Goal: Task Accomplishment & Management: Use online tool/utility

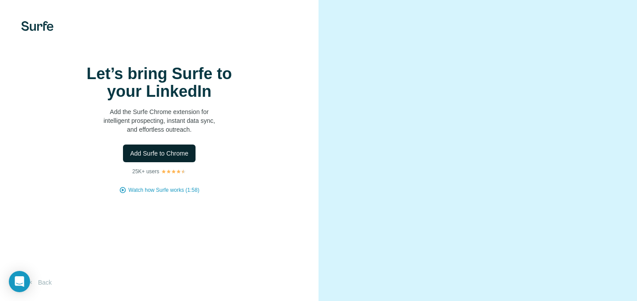
click at [178, 158] on span "Add Surfe to Chrome" at bounding box center [159, 153] width 58 height 9
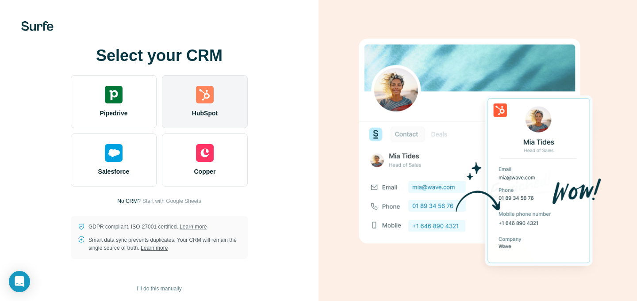
click at [210, 94] on img at bounding box center [205, 95] width 18 height 18
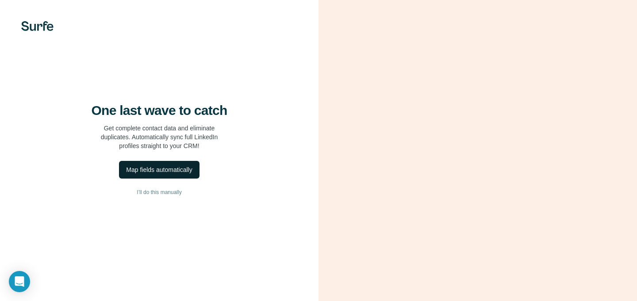
click at [170, 174] on div "Map fields automatically" at bounding box center [159, 170] width 66 height 9
